Goal: Information Seeking & Learning: Learn about a topic

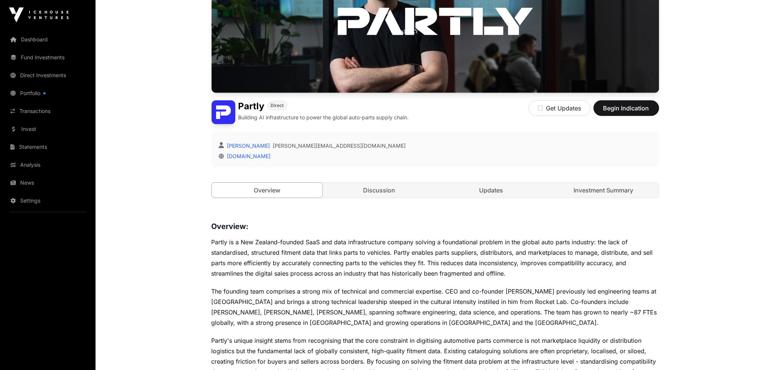
scroll to position [109, 0]
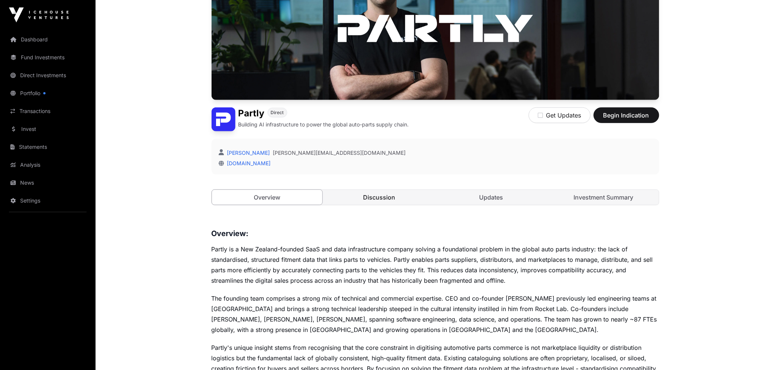
click at [394, 197] on link "Discussion" at bounding box center [379, 197] width 111 height 15
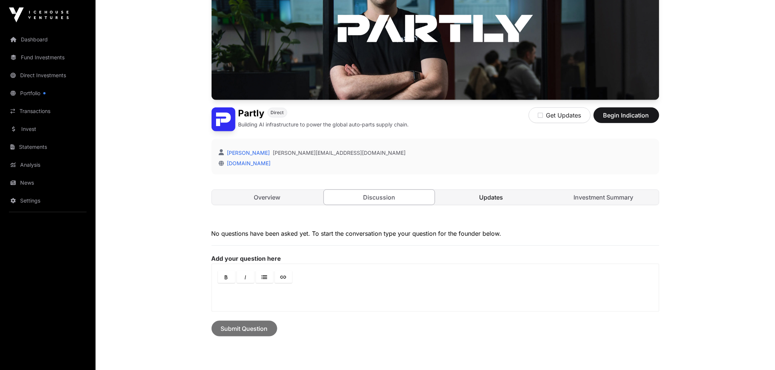
click at [496, 197] on link "Updates" at bounding box center [491, 197] width 111 height 15
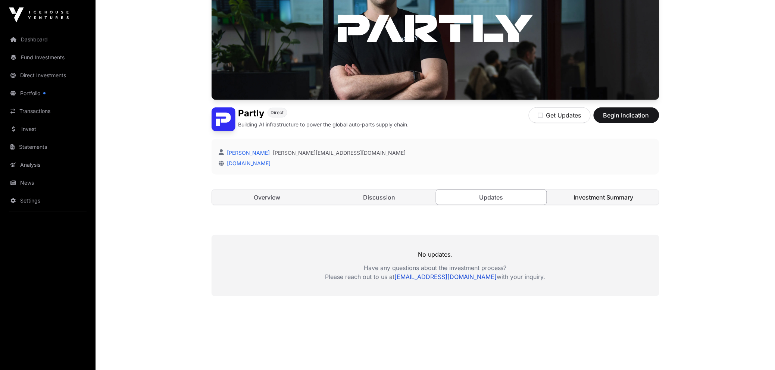
click at [587, 201] on link "Investment Summary" at bounding box center [603, 197] width 111 height 15
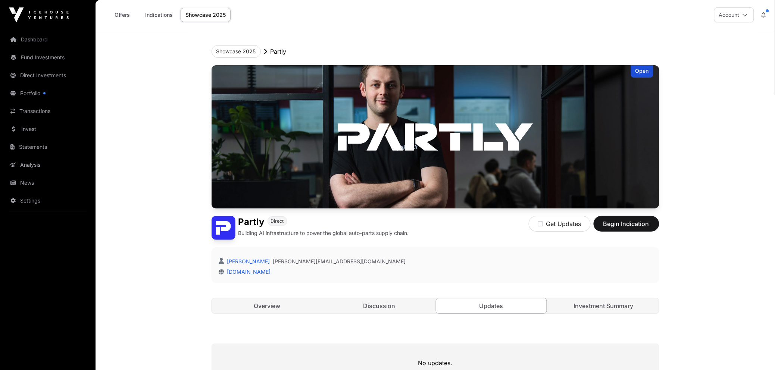
click at [202, 16] on link "Showcase 2025" at bounding box center [206, 15] width 50 height 14
click at [238, 53] on button "Showcase 2025" at bounding box center [236, 51] width 49 height 13
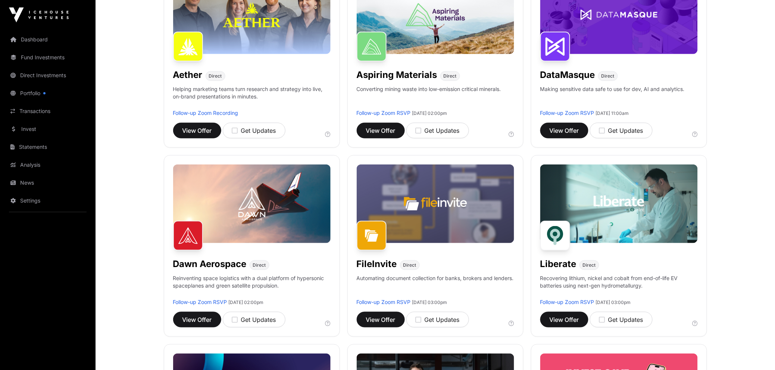
scroll to position [152, 0]
click at [380, 135] on button "View Offer" at bounding box center [381, 131] width 48 height 16
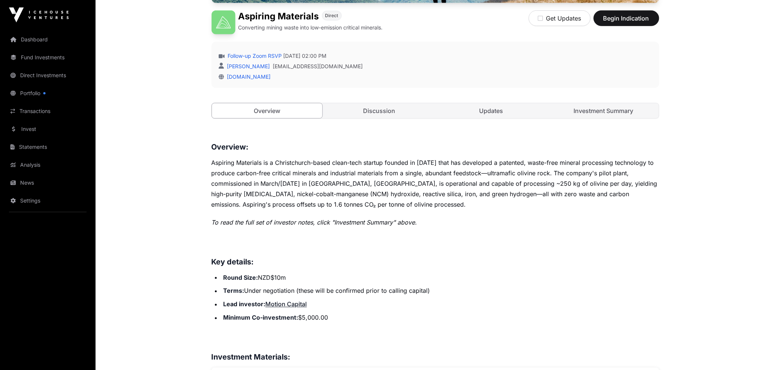
scroll to position [211, 0]
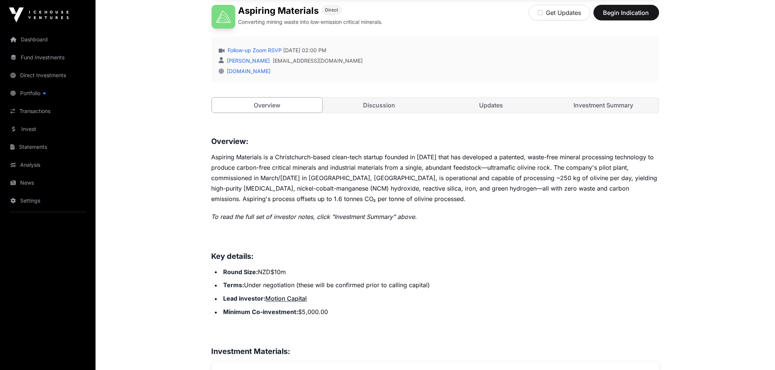
click at [289, 301] on link "Motion Capital" at bounding box center [286, 298] width 41 height 7
click at [389, 106] on link "Discussion" at bounding box center [379, 105] width 111 height 15
